Goal: Task Accomplishment & Management: Use online tool/utility

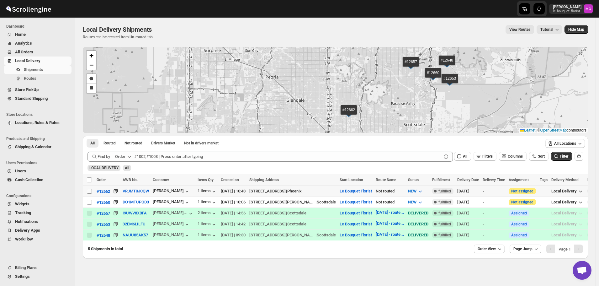
click at [89, 191] on input "Select shipment" at bounding box center [89, 191] width 5 height 5
checkbox input "true"
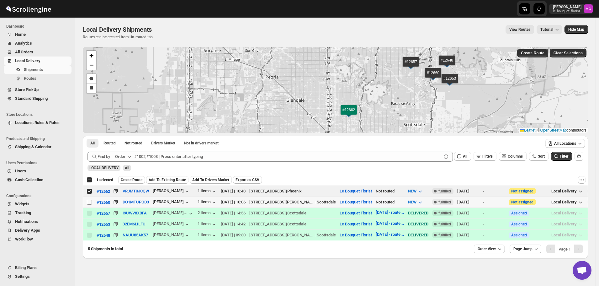
click at [90, 202] on input "Select shipment" at bounding box center [89, 201] width 5 height 5
checkbox input "true"
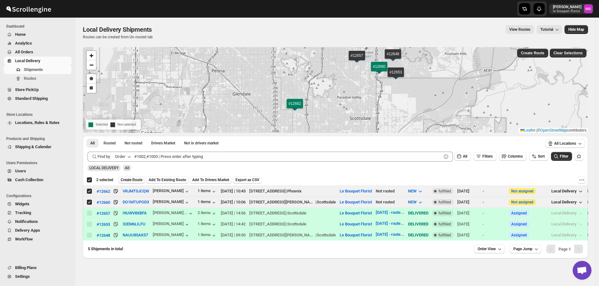
click at [129, 178] on span "Create Route" at bounding box center [132, 179] width 22 height 5
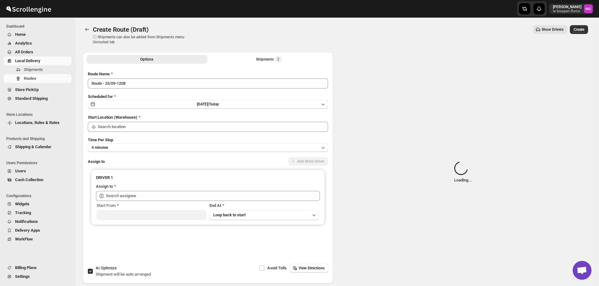
type input "Le Bouquet Florist"
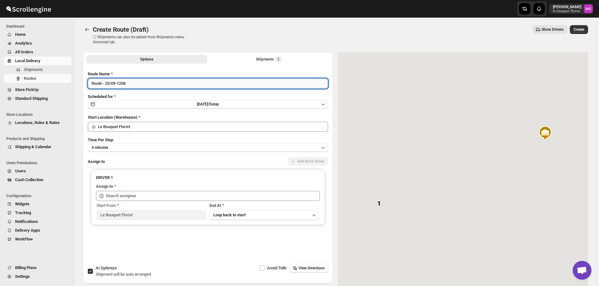
click at [125, 80] on input "Route - 25/09-1208" at bounding box center [208, 83] width 240 height 10
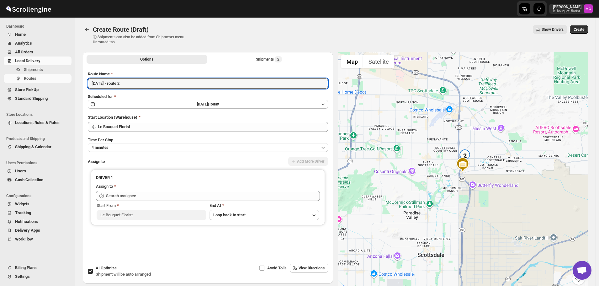
type input "[DATE] - route 2"
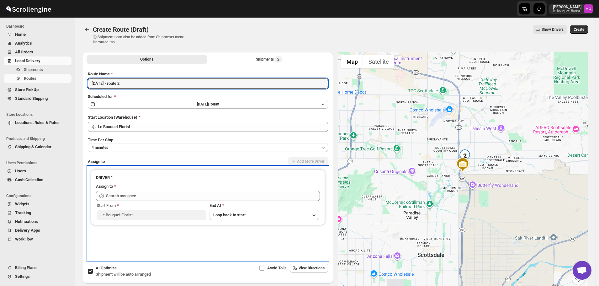
click at [104, 251] on div "DRIVER 1 Assign to Start From Le Bouquet Florist End At Loop back to start" at bounding box center [208, 213] width 240 height 94
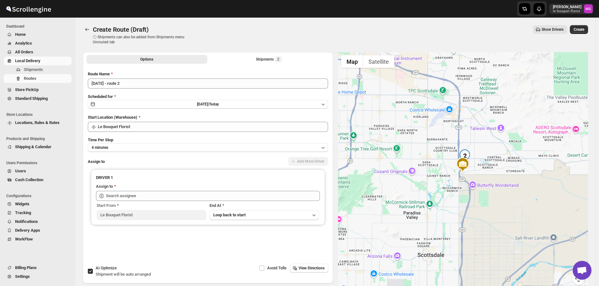
click at [109, 281] on div "AI Optimize Shipment will be auto arranged Avoid Tolls View Directions" at bounding box center [208, 273] width 250 height 20
click at [108, 277] on div "AI Optimize Shipment will be auto arranged" at bounding box center [123, 271] width 55 height 13
click at [93, 274] on input "AI Optimize Shipment will be auto arranged" at bounding box center [90, 270] width 5 height 5
checkbox input "false"
click at [268, 62] on div "Shipments 2" at bounding box center [269, 59] width 26 height 6
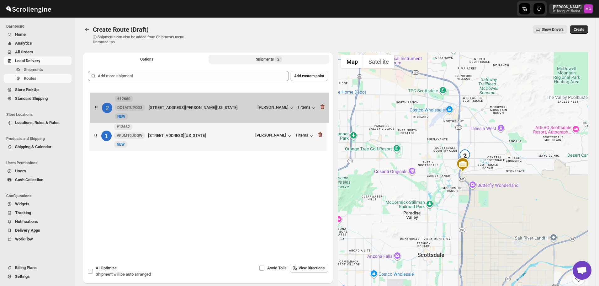
drag, startPoint x: 142, startPoint y: 128, endPoint x: 143, endPoint y: 98, distance: 29.8
click at [143, 98] on div "1 #12662 VRJMT0JCQW New [GEOGRAPHIC_DATA][STREET_ADDRESS][US_STATE] [PERSON_NAM…" at bounding box center [208, 120] width 240 height 66
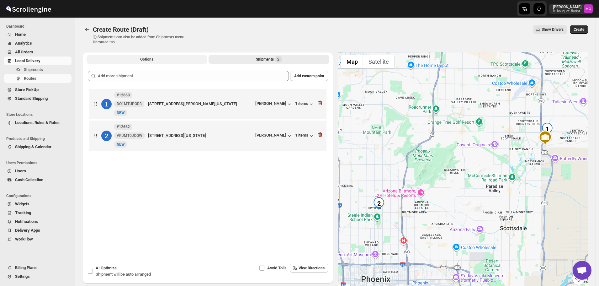
click at [145, 59] on span "Options" at bounding box center [146, 59] width 13 height 5
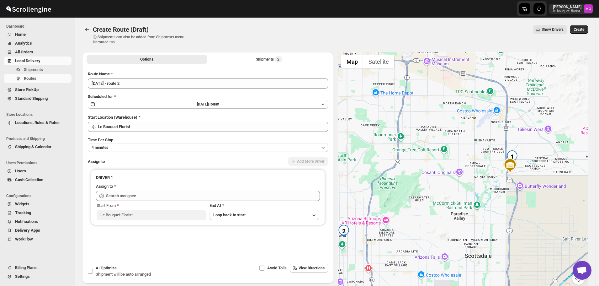
drag, startPoint x: 415, startPoint y: 204, endPoint x: 456, endPoint y: 204, distance: 40.8
click at [456, 204] on div at bounding box center [463, 172] width 250 height 240
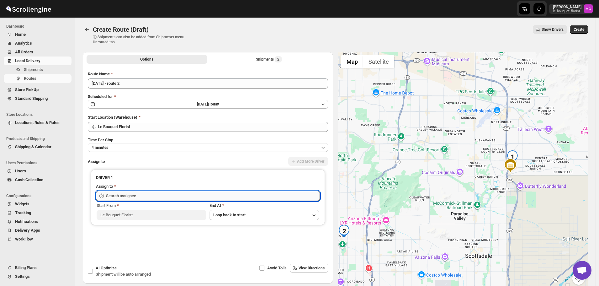
click at [141, 196] on input "text" at bounding box center [213, 196] width 214 height 10
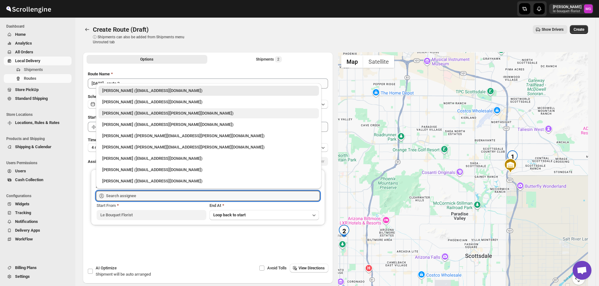
click at [123, 111] on div "[PERSON_NAME] ([EMAIL_ADDRESS][PERSON_NAME][DOMAIN_NAME])" at bounding box center [208, 113] width 213 height 6
type input "[PERSON_NAME] ([EMAIL_ADDRESS][PERSON_NAME][DOMAIN_NAME])"
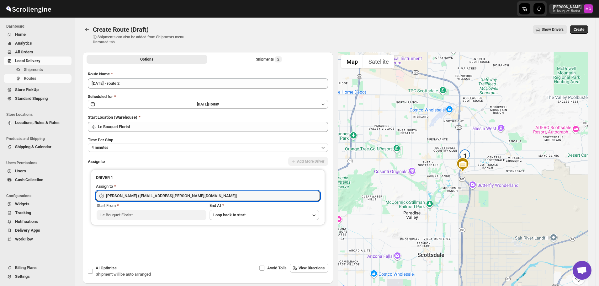
click at [592, 30] on div "Create Route (Draft). This page is ready Create Route (Draft) ⓘ Shipments can a…" at bounding box center [335, 155] width 520 height 274
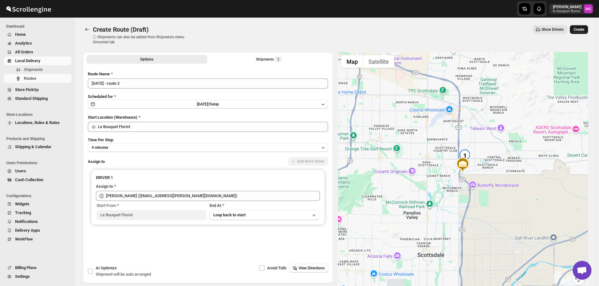
click at [588, 31] on button "Create" at bounding box center [579, 29] width 18 height 9
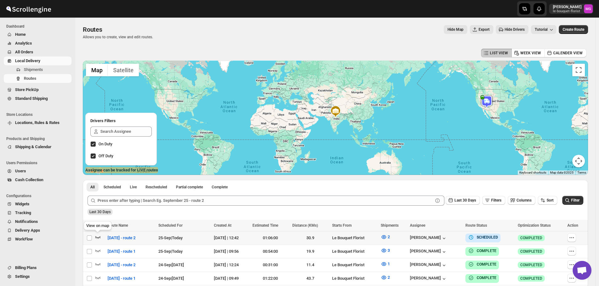
click at [99, 238] on icon "button" at bounding box center [98, 237] width 6 height 6
